Goal: Task Accomplishment & Management: Manage account settings

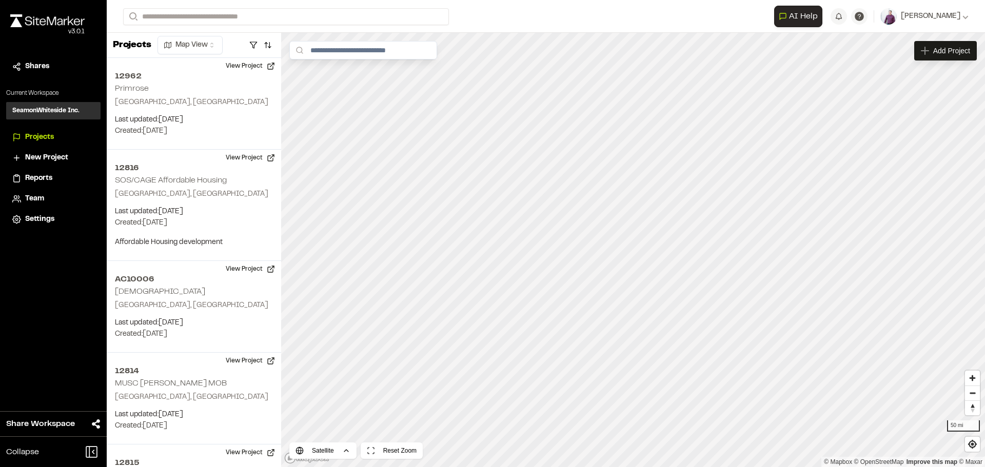
click at [28, 200] on span "Team" at bounding box center [34, 198] width 19 height 11
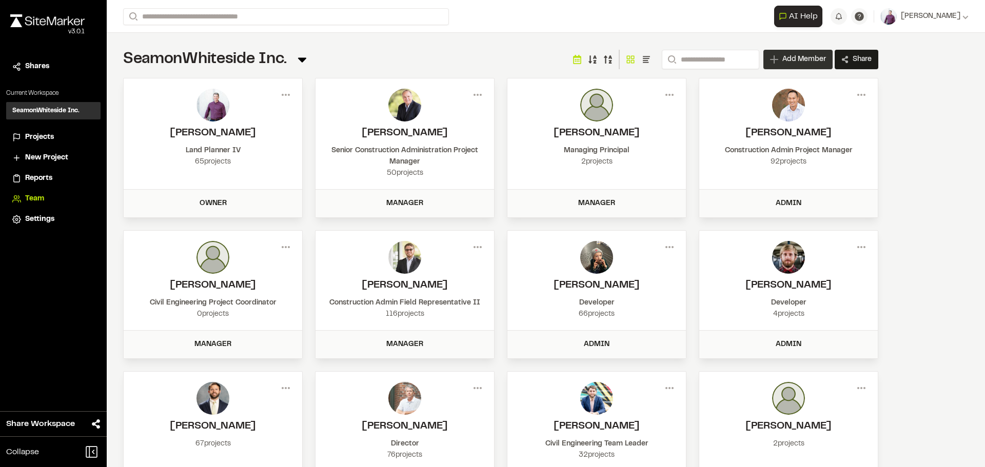
click at [798, 54] on span "Add Member" at bounding box center [804, 59] width 44 height 10
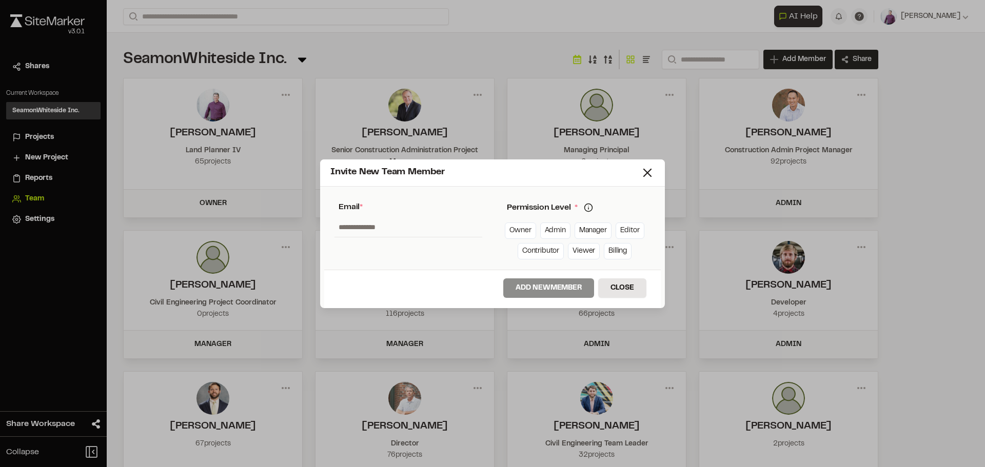
click at [373, 228] on input "text" at bounding box center [408, 226] width 148 height 19
paste input "**********"
type input "**********"
click at [646, 173] on line at bounding box center [647, 172] width 7 height 7
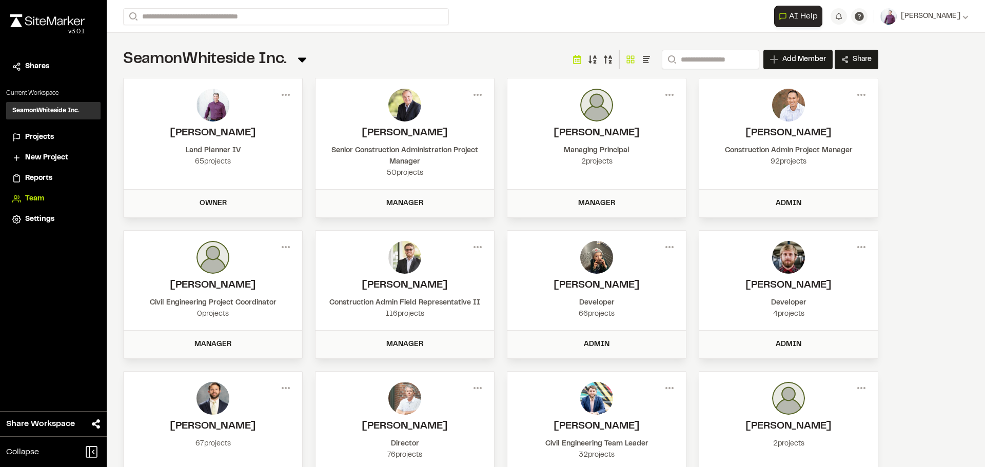
click at [407, 252] on img at bounding box center [404, 257] width 33 height 33
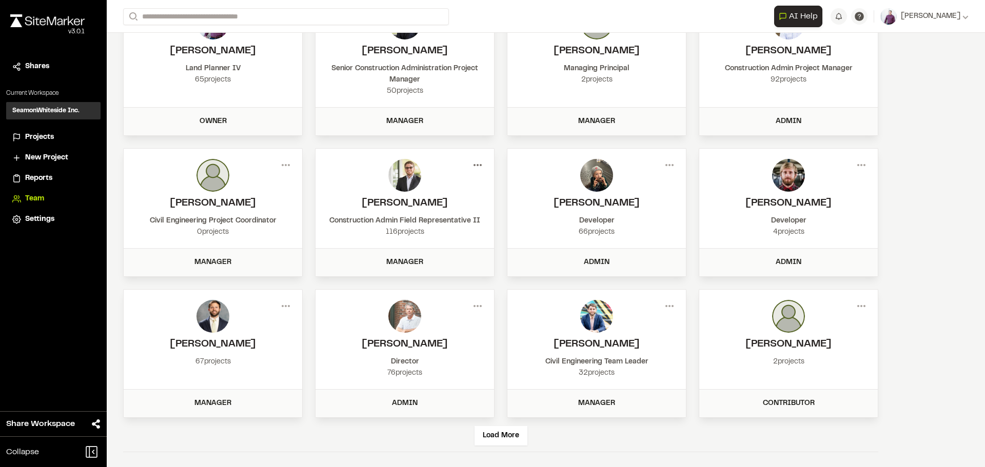
scroll to position [84, 0]
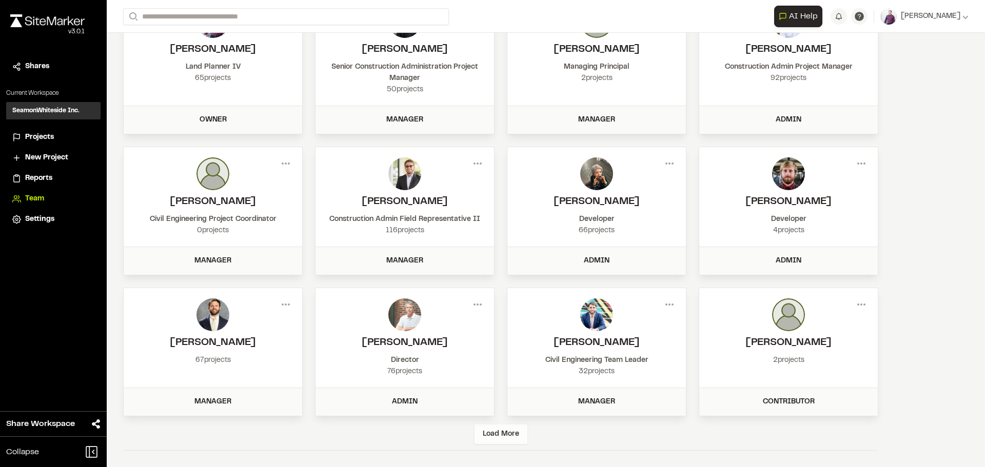
click at [509, 437] on div "Load More" at bounding box center [500, 434] width 53 height 19
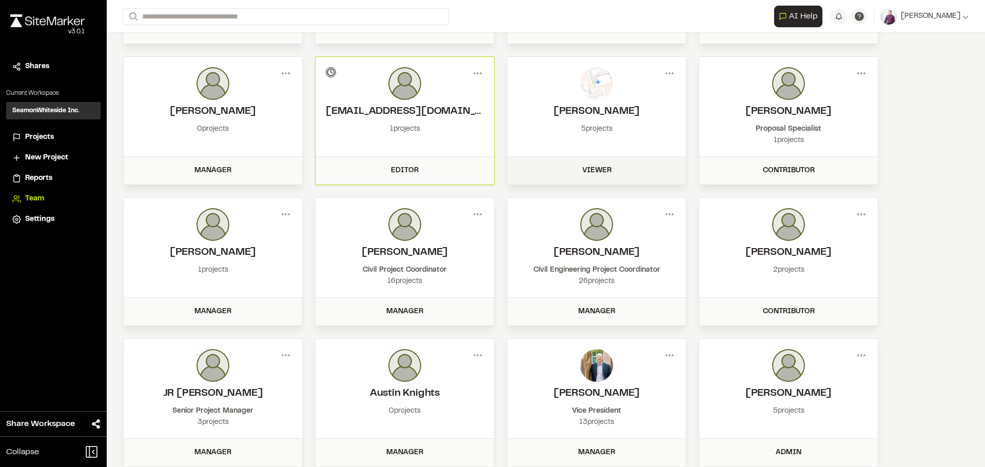
scroll to position [494, 0]
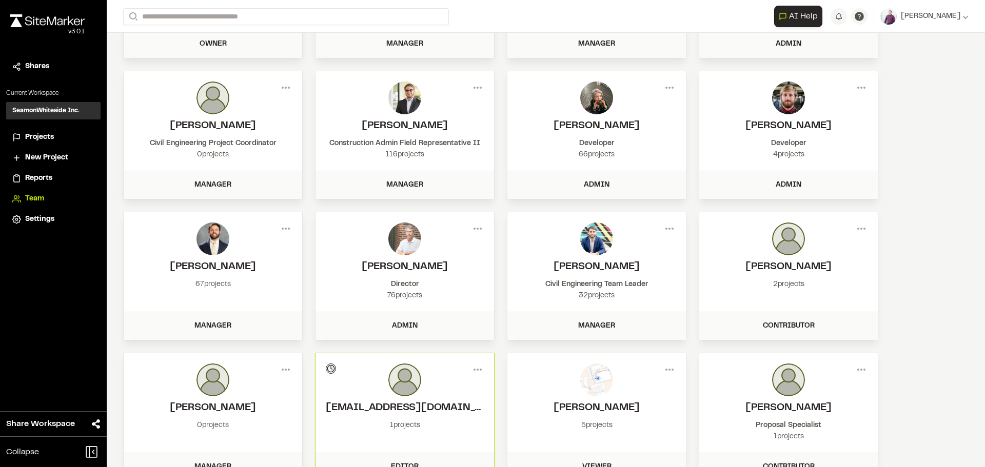
drag, startPoint x: 935, startPoint y: 354, endPoint x: 920, endPoint y: 264, distance: 91.4
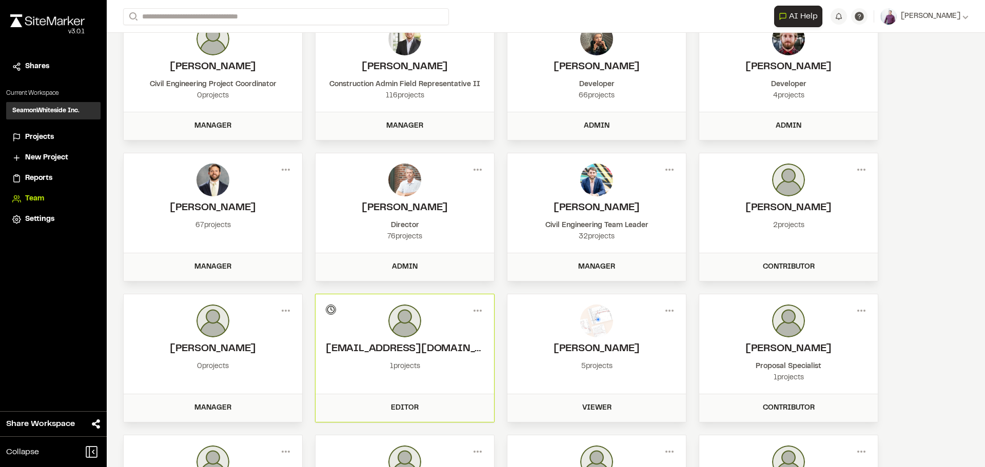
scroll to position [321, 0]
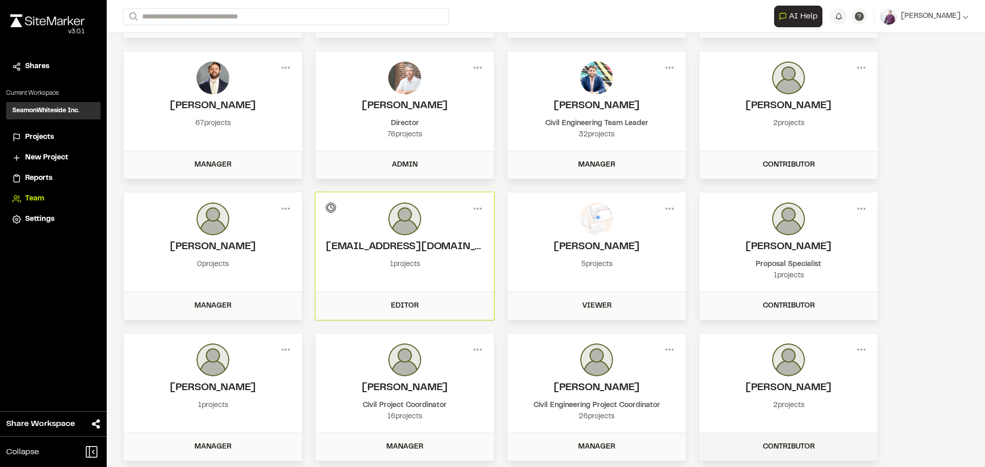
click at [804, 442] on div "Contributor" at bounding box center [788, 447] width 166 height 11
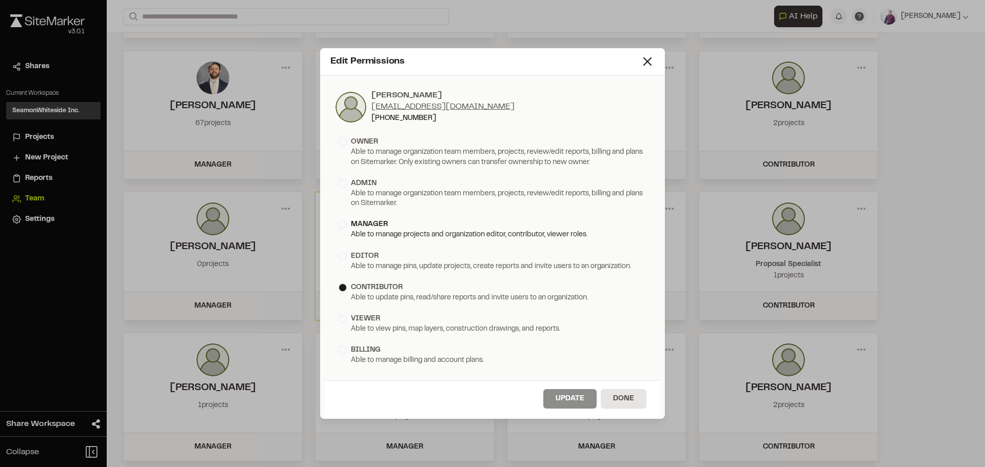
click at [342, 228] on div at bounding box center [342, 225] width 8 height 8
click at [568, 395] on button "Update" at bounding box center [569, 398] width 53 height 19
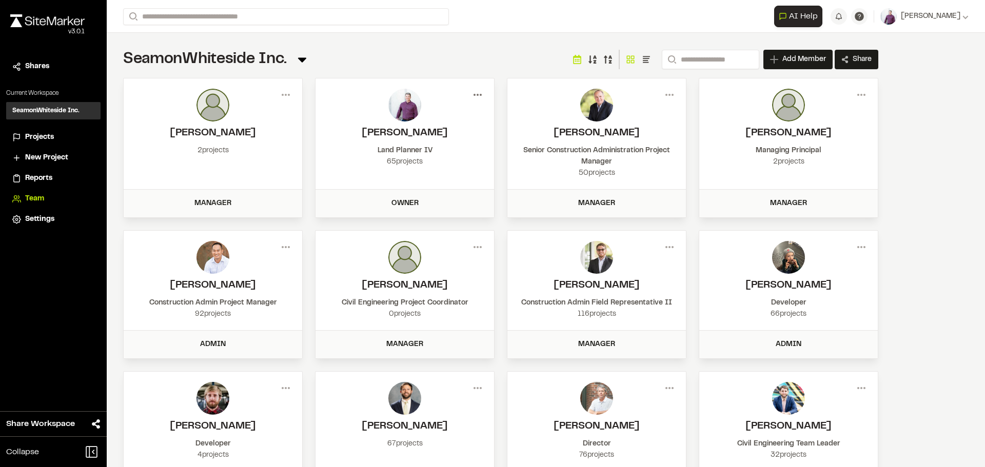
click at [479, 92] on icon at bounding box center [477, 95] width 16 height 16
click at [463, 127] on div "Edit Permissions" at bounding box center [440, 131] width 89 height 15
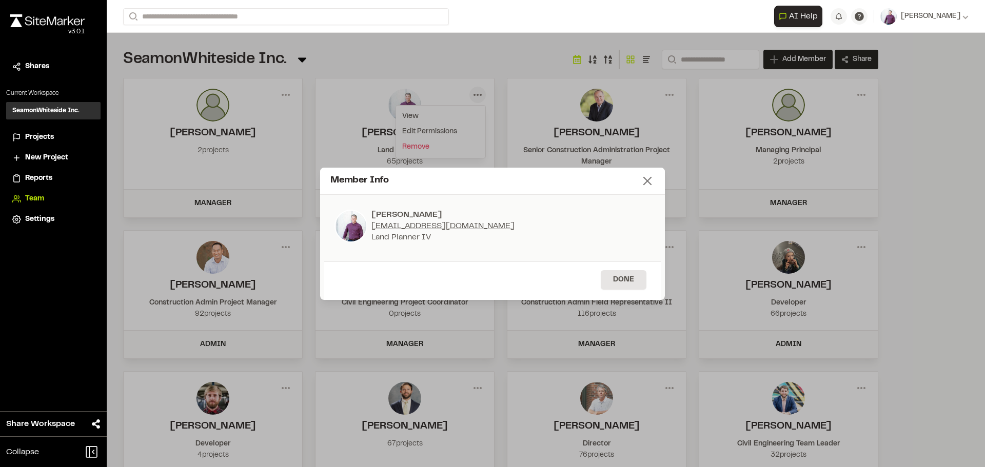
click at [650, 183] on line at bounding box center [647, 180] width 7 height 7
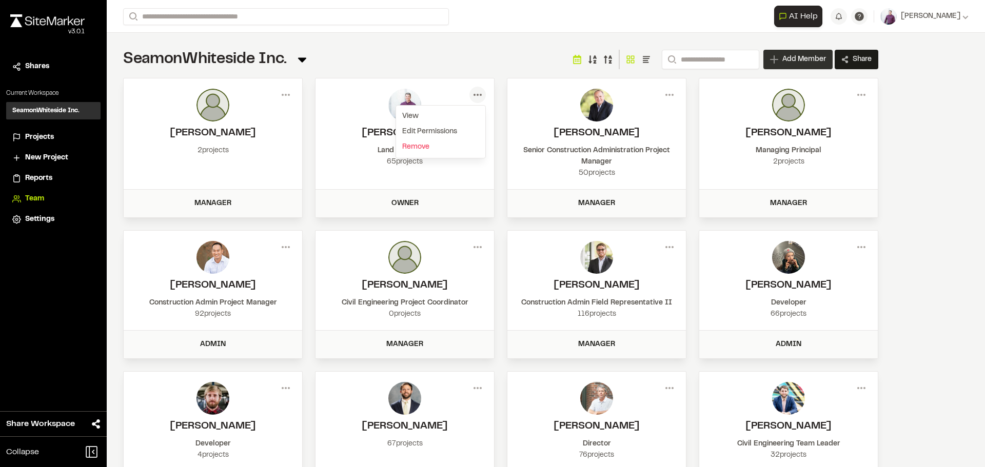
click at [791, 61] on span "Add Member" at bounding box center [804, 59] width 44 height 10
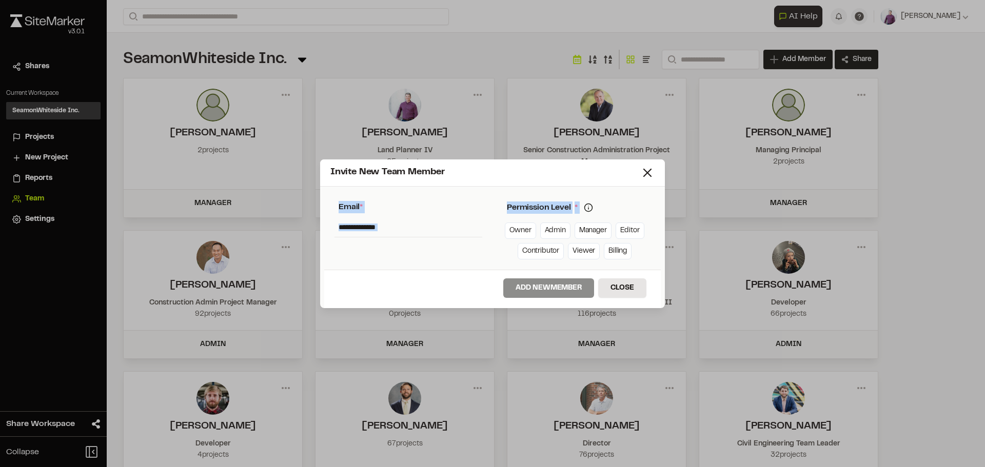
drag, startPoint x: 588, startPoint y: 169, endPoint x: 679, endPoint y: 200, distance: 96.0
click at [679, 200] on div "Invite New Team Member * Required Name Email * Password Password Info Password …" at bounding box center [492, 233] width 985 height 467
click at [645, 174] on line at bounding box center [647, 172] width 7 height 7
